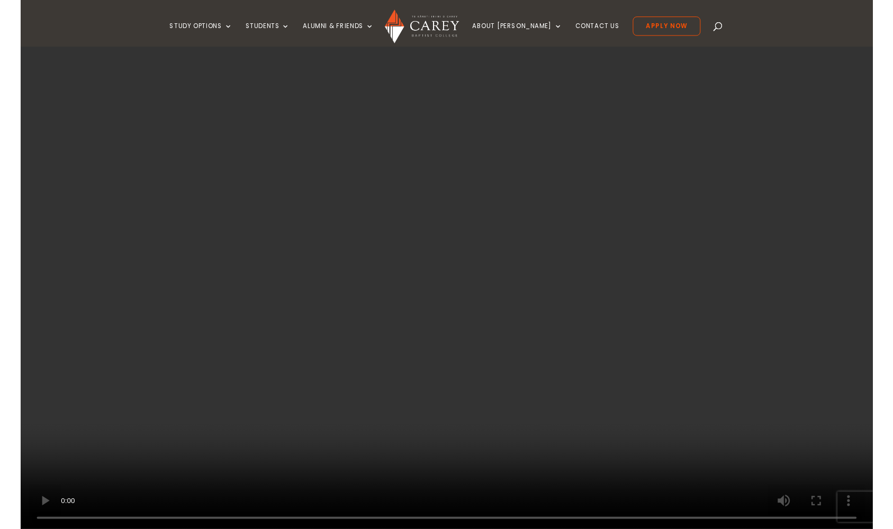
scroll to position [108, 0]
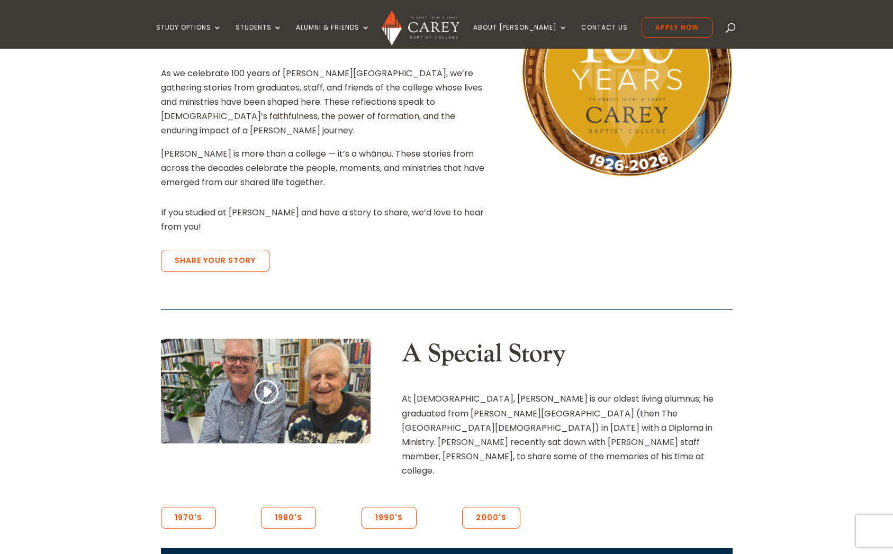
scroll to position [378, 0]
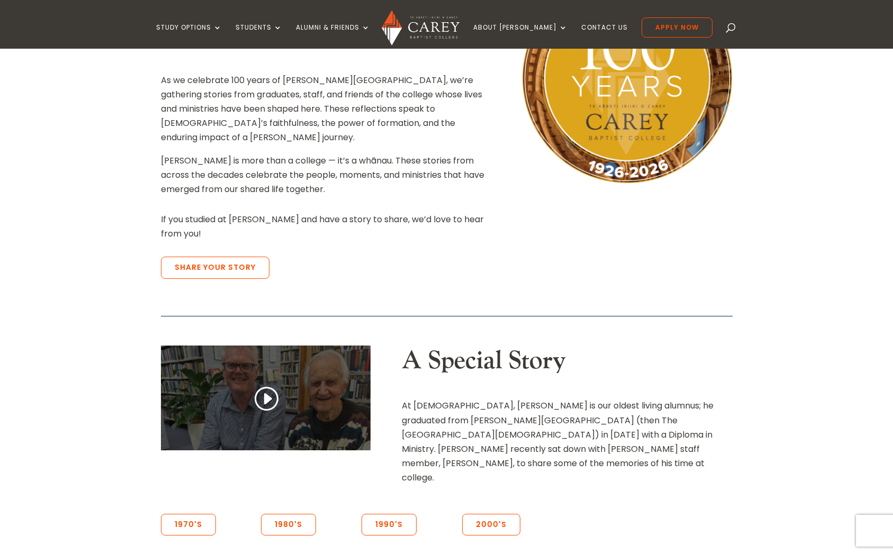
click at [267, 385] on link at bounding box center [265, 399] width 25 height 28
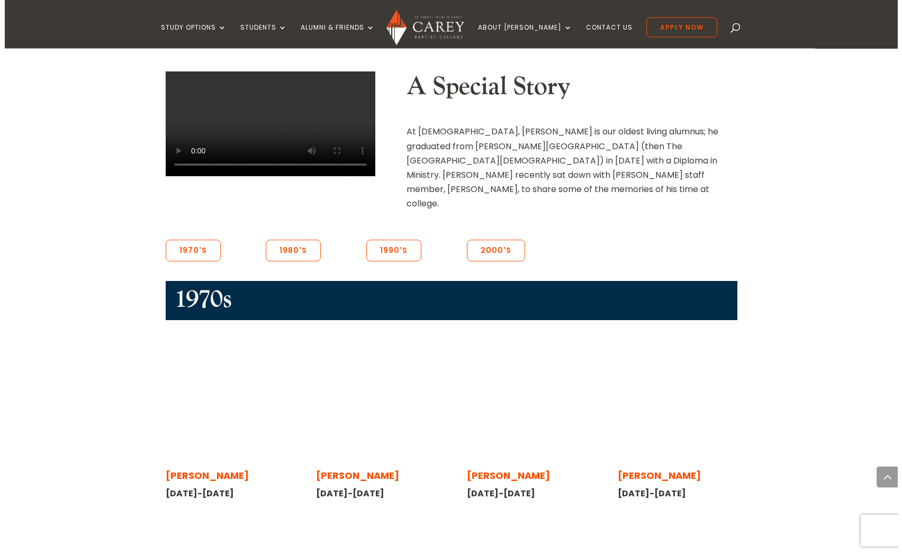
scroll to position [648, 0]
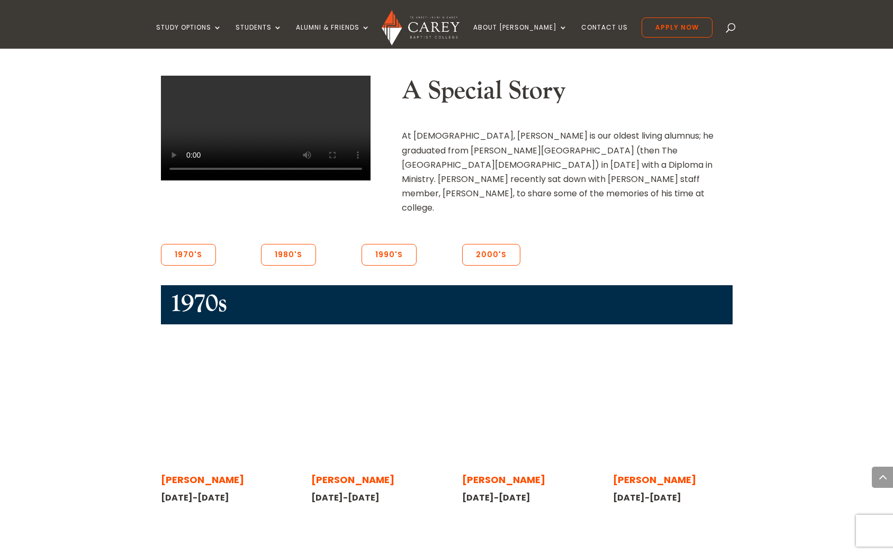
click at [202, 473] on span "[PERSON_NAME]" at bounding box center [202, 479] width 83 height 13
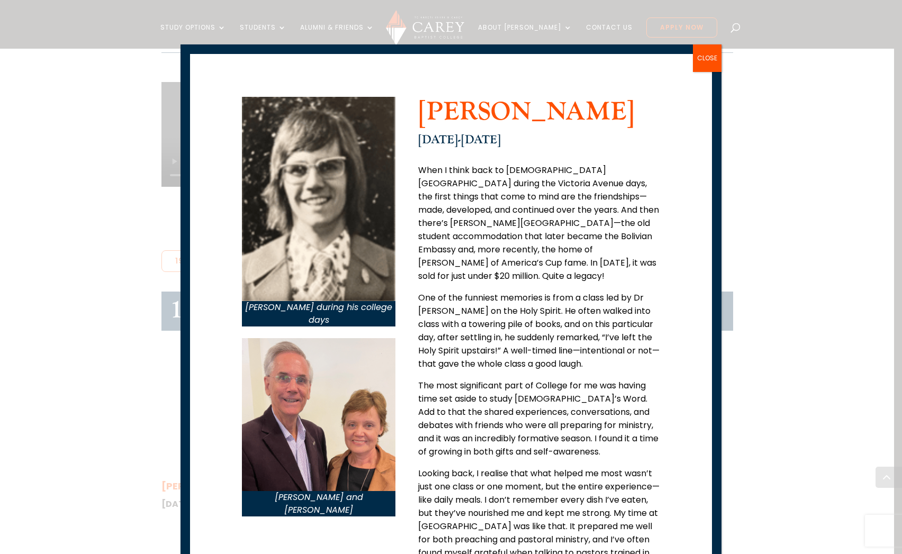
scroll to position [0, 0]
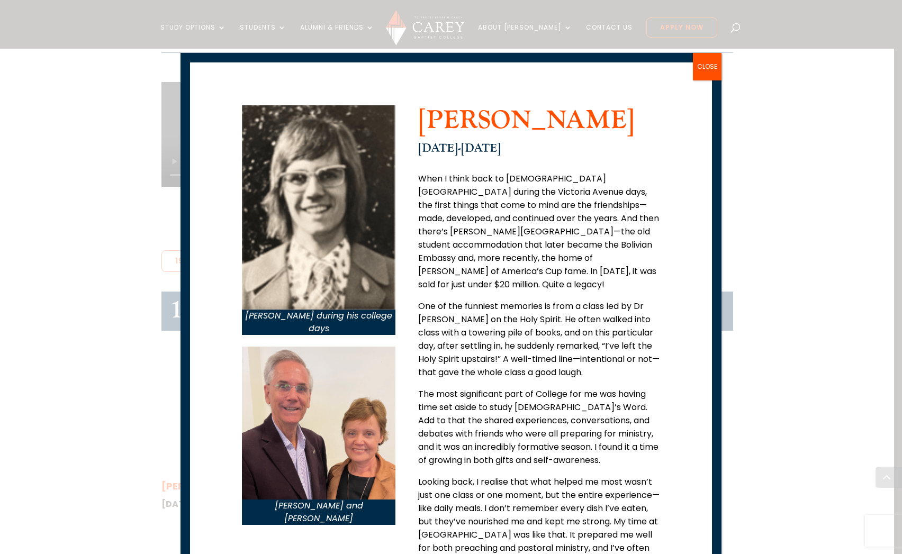
click at [703, 67] on button "CLOSE" at bounding box center [707, 67] width 29 height 28
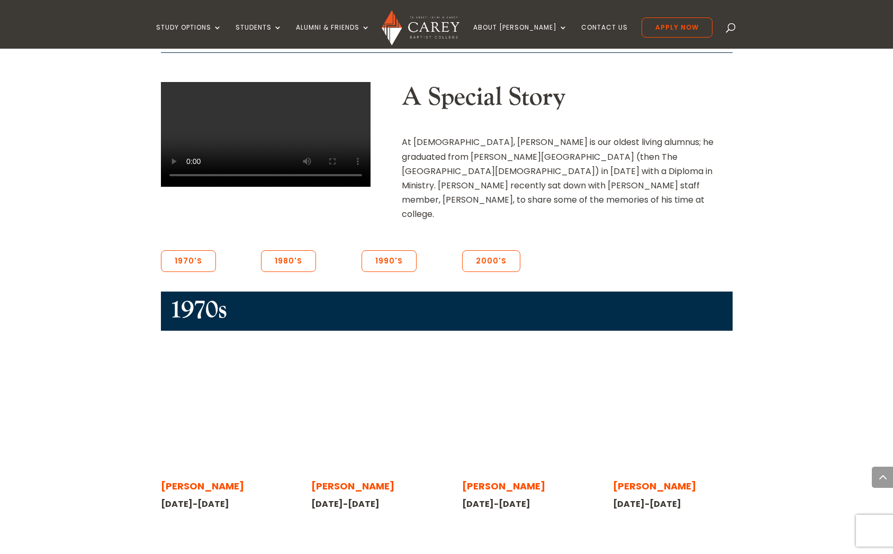
click at [352, 480] on span "[PERSON_NAME]" at bounding box center [352, 486] width 83 height 13
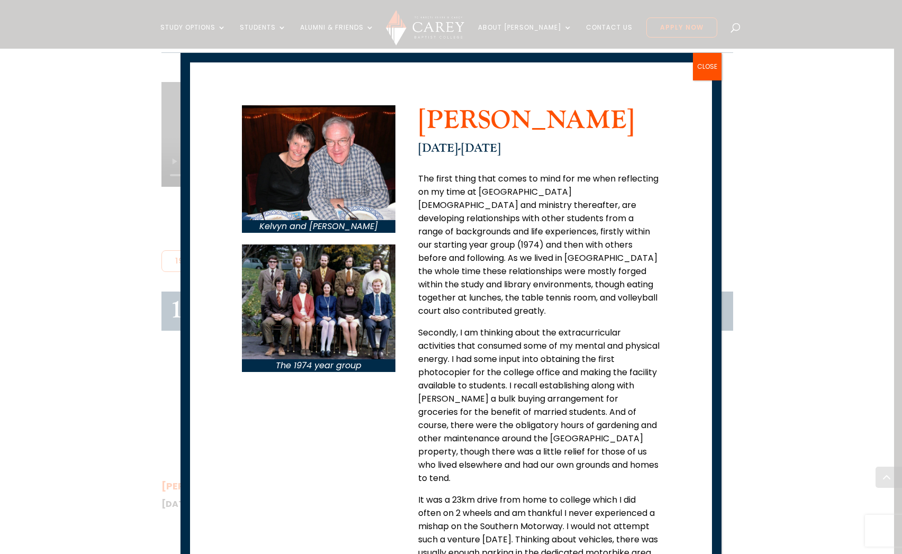
click at [709, 66] on button "CLOSE" at bounding box center [707, 67] width 29 height 28
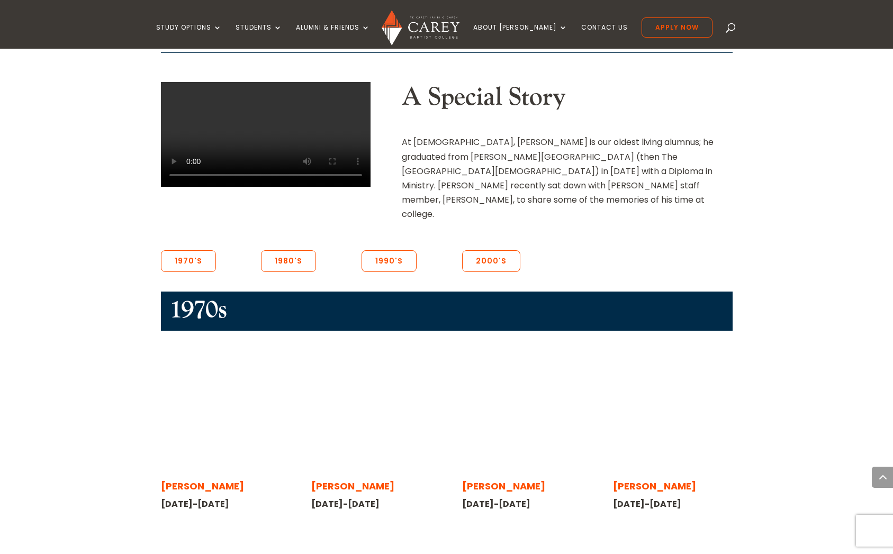
click at [495, 480] on span "[PERSON_NAME]" at bounding box center [503, 486] width 83 height 13
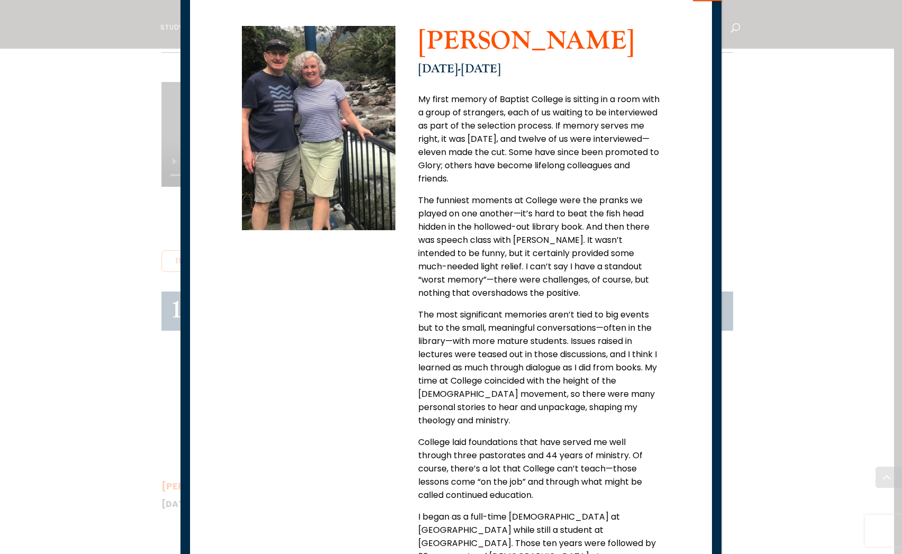
scroll to position [62, 0]
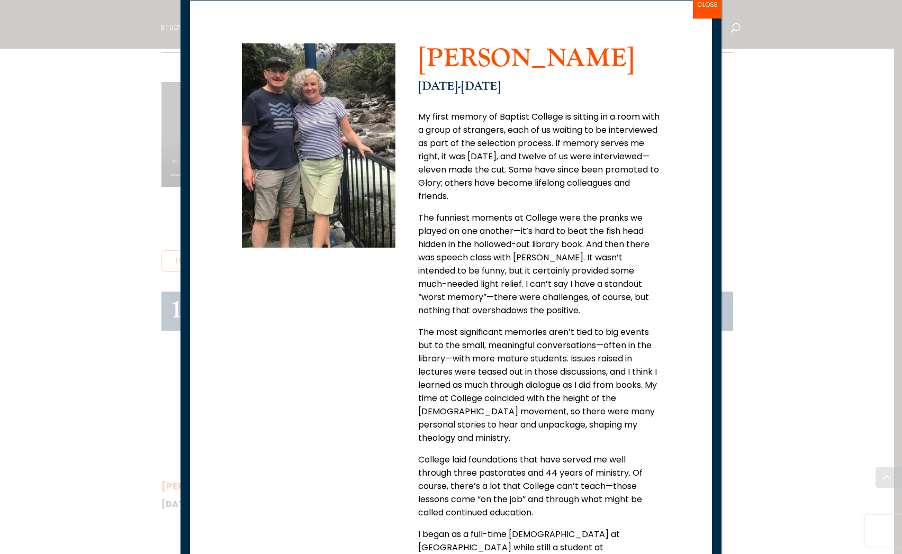
click at [702, 5] on button "CLOSE" at bounding box center [707, 5] width 29 height 28
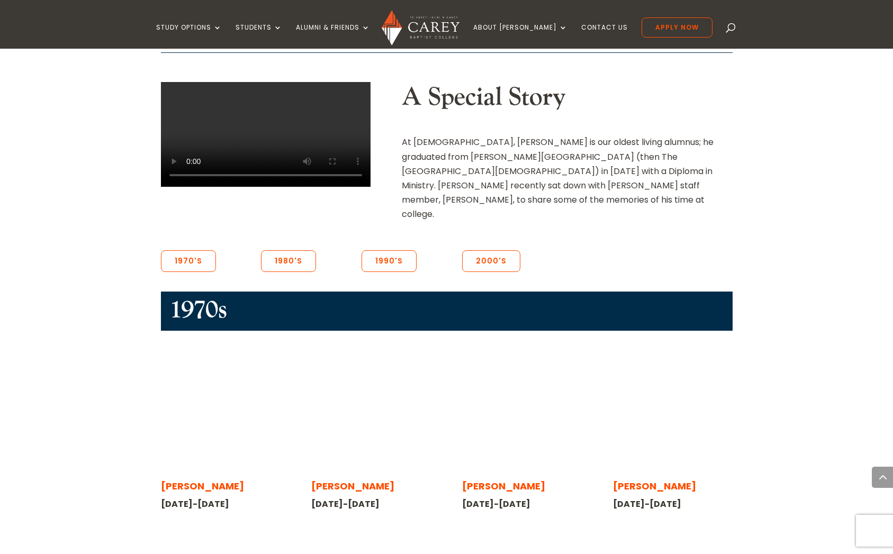
click at [634, 480] on span "[PERSON_NAME]" at bounding box center [654, 486] width 83 height 13
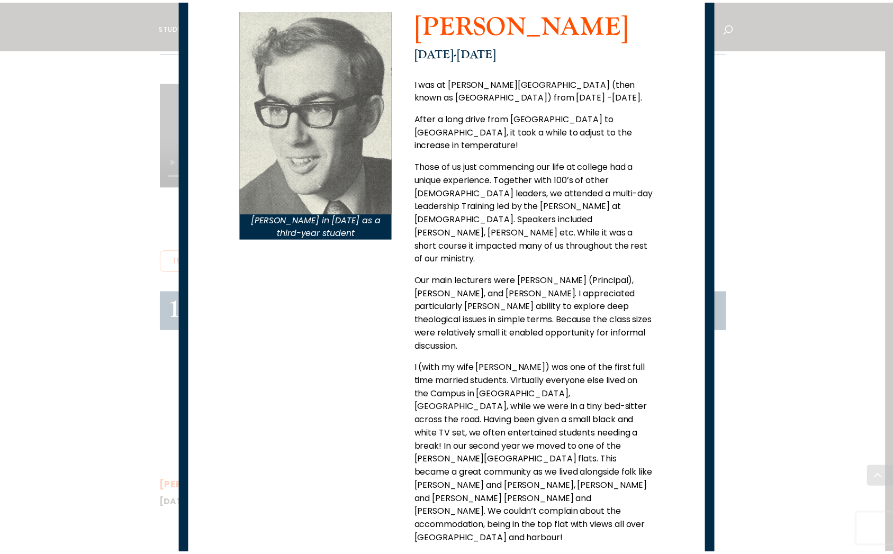
scroll to position [57, 0]
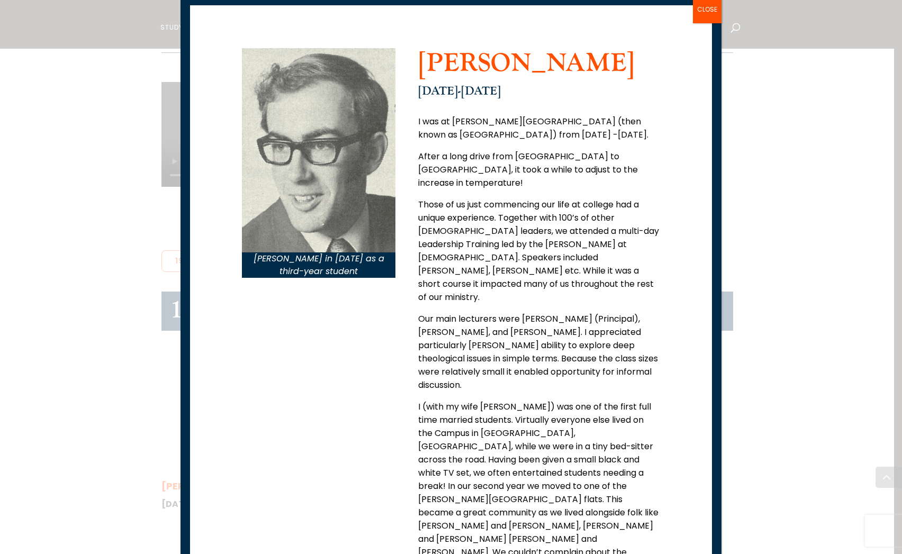
click at [702, 10] on button "CLOSE" at bounding box center [707, 10] width 29 height 28
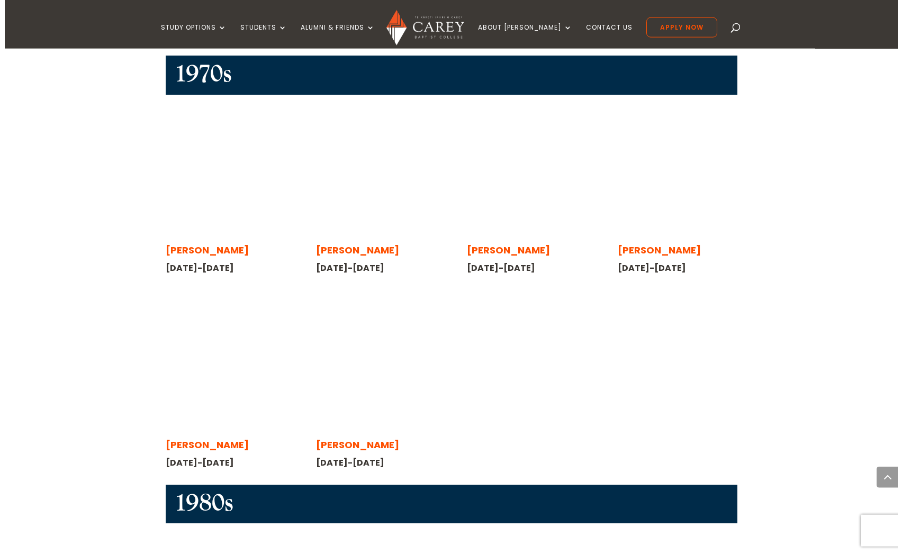
scroll to position [918, 0]
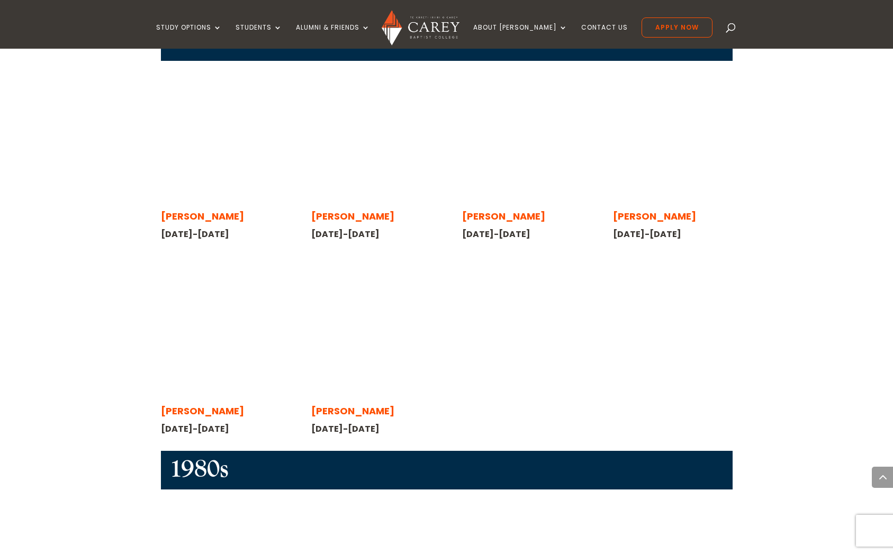
click at [207, 405] on span "[PERSON_NAME]" at bounding box center [202, 411] width 83 height 13
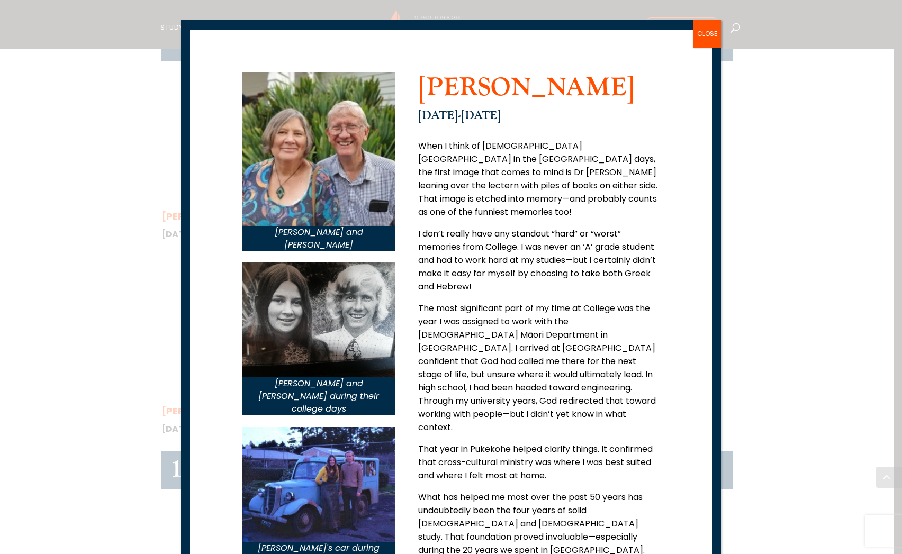
scroll to position [13, 0]
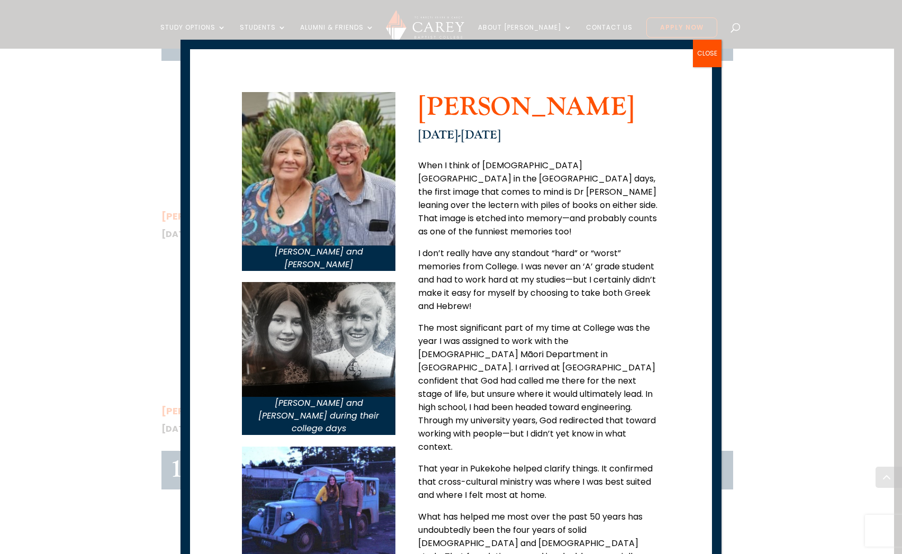
click at [707, 51] on button "CLOSE" at bounding box center [707, 54] width 29 height 28
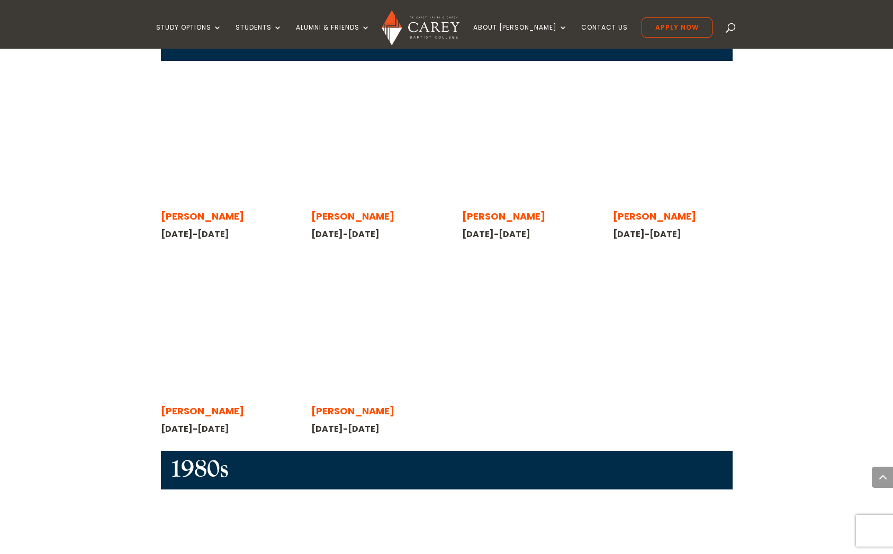
click at [337, 405] on span "[PERSON_NAME]" at bounding box center [352, 411] width 83 height 13
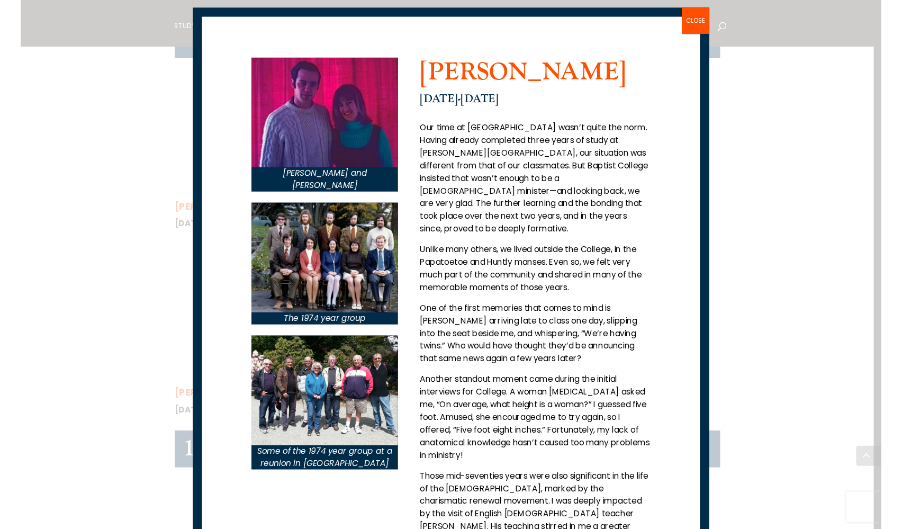
scroll to position [0, 0]
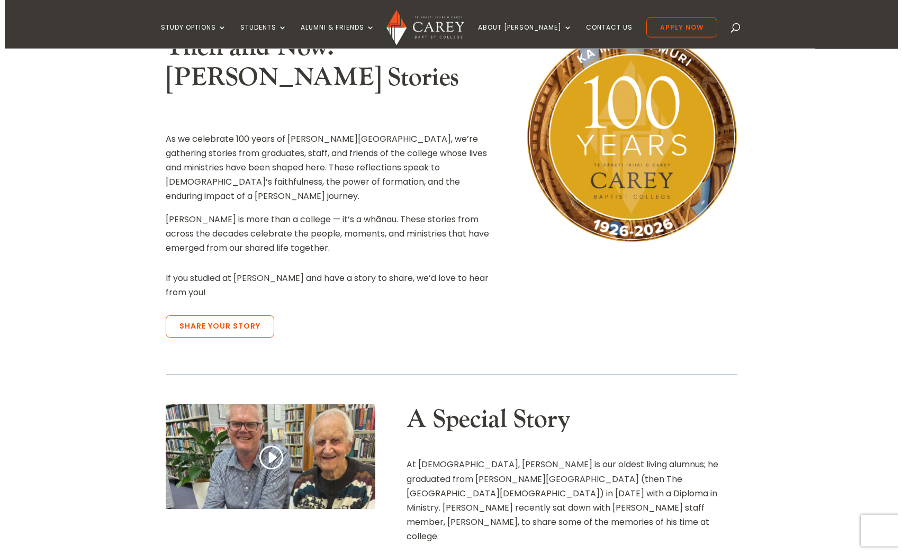
scroll to position [324, 0]
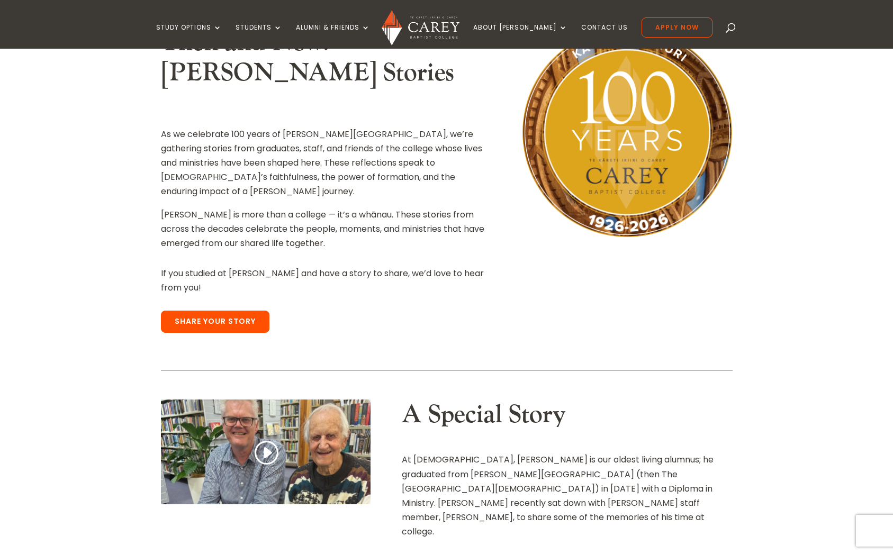
click at [222, 311] on link "Share Your Story" at bounding box center [215, 322] width 109 height 22
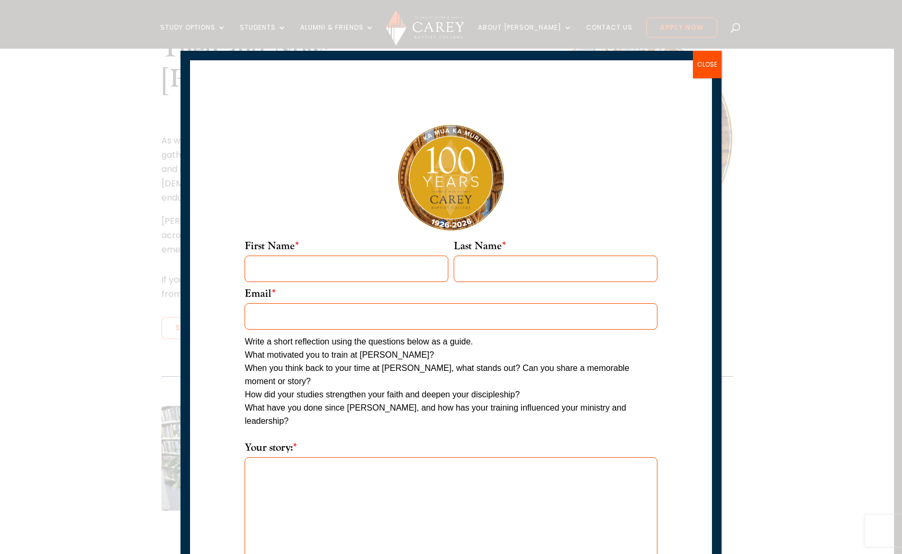
scroll to position [0, 0]
